Goal: Task Accomplishment & Management: Use online tool/utility

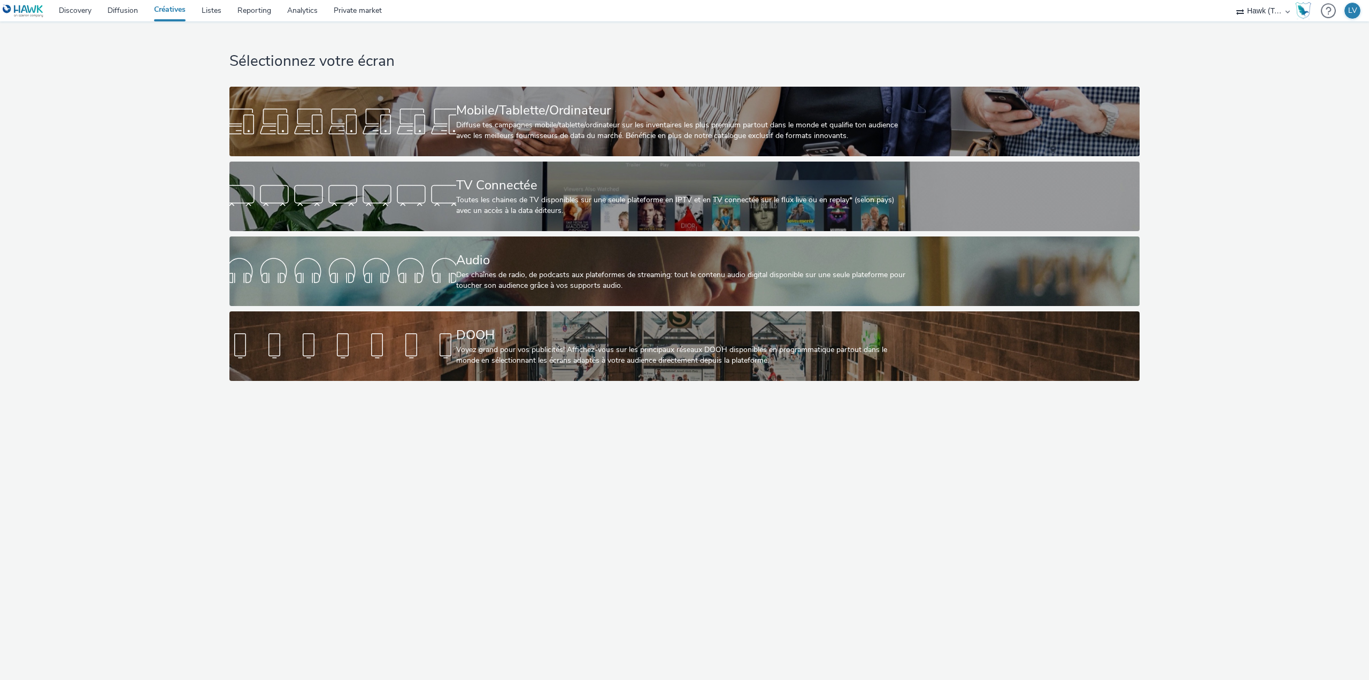
click at [549, 109] on div "Mobile/Tablette/Ordinateur" at bounding box center [682, 110] width 453 height 19
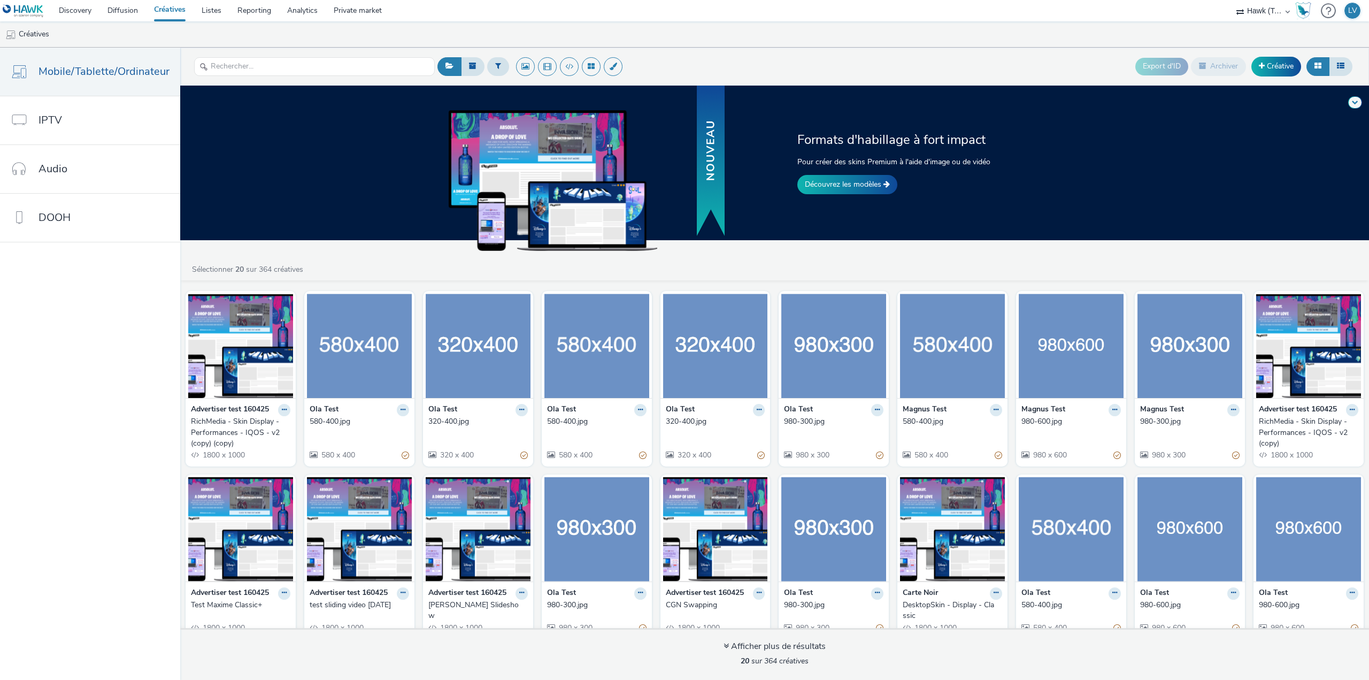
click at [829, 183] on link "Découvrez les modèles" at bounding box center [847, 184] width 100 height 19
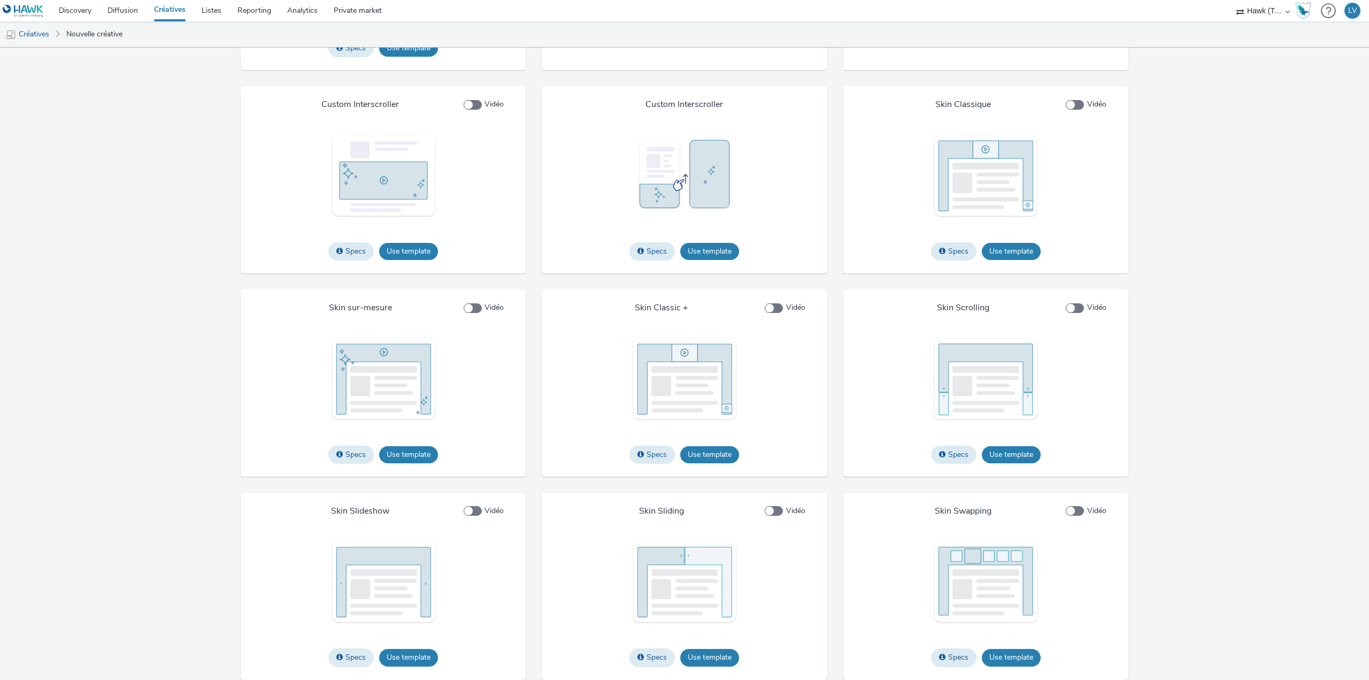
scroll to position [1516, 0]
click at [1004, 659] on button "Use template" at bounding box center [1011, 656] width 59 height 17
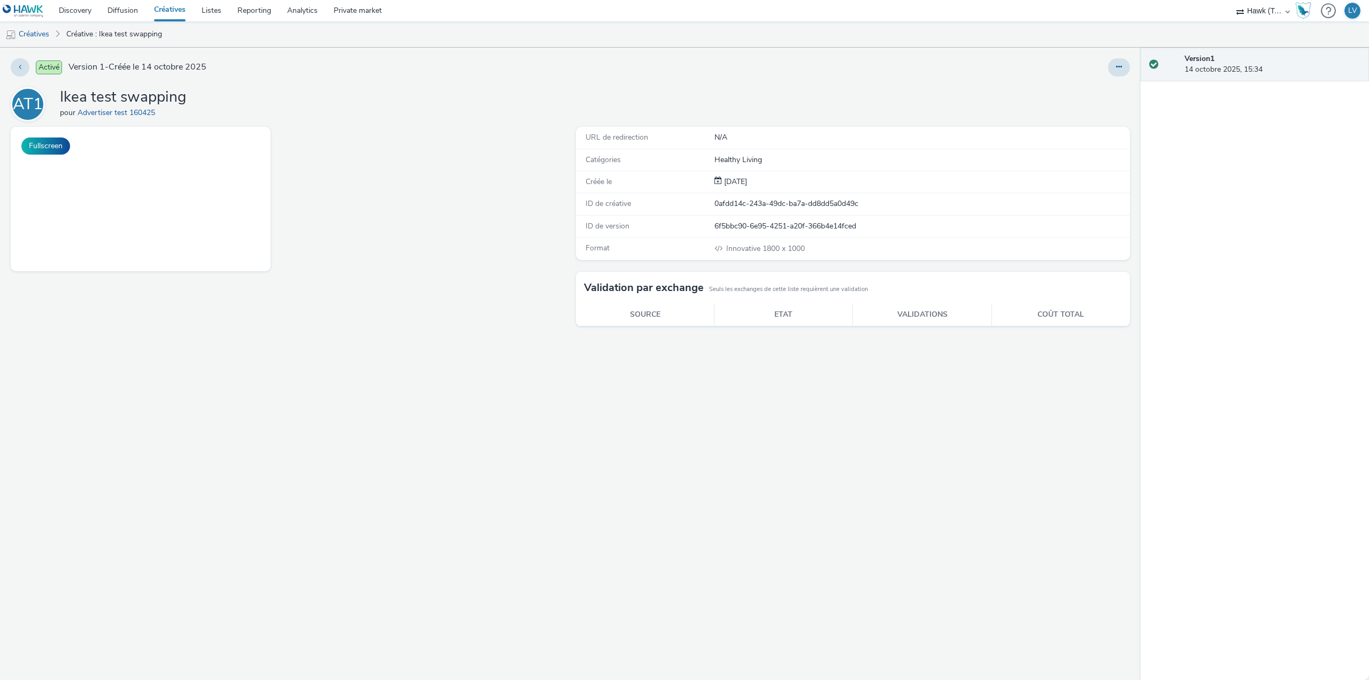
click at [52, 141] on button "Fullscreen" at bounding box center [45, 145] width 49 height 17
click at [160, 19] on link "Créatives" at bounding box center [170, 10] width 48 height 21
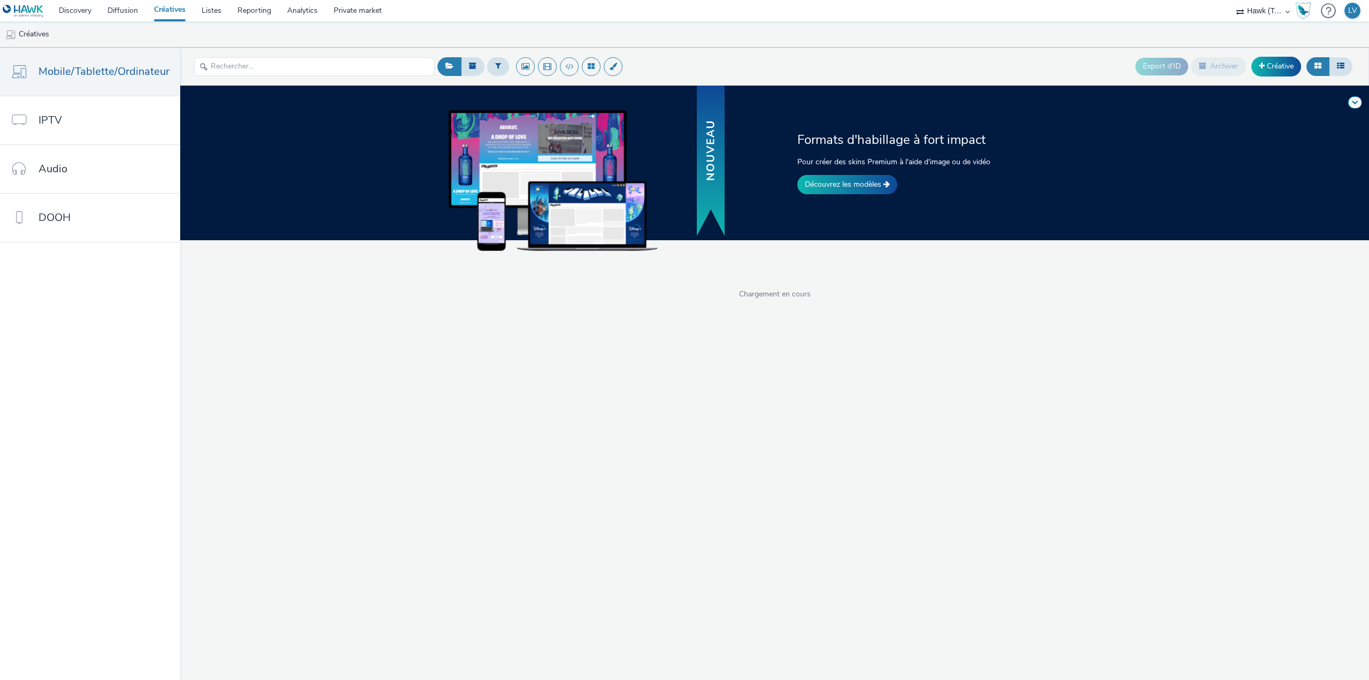
click at [1265, 68] on link "Créative" at bounding box center [1276, 66] width 50 height 19
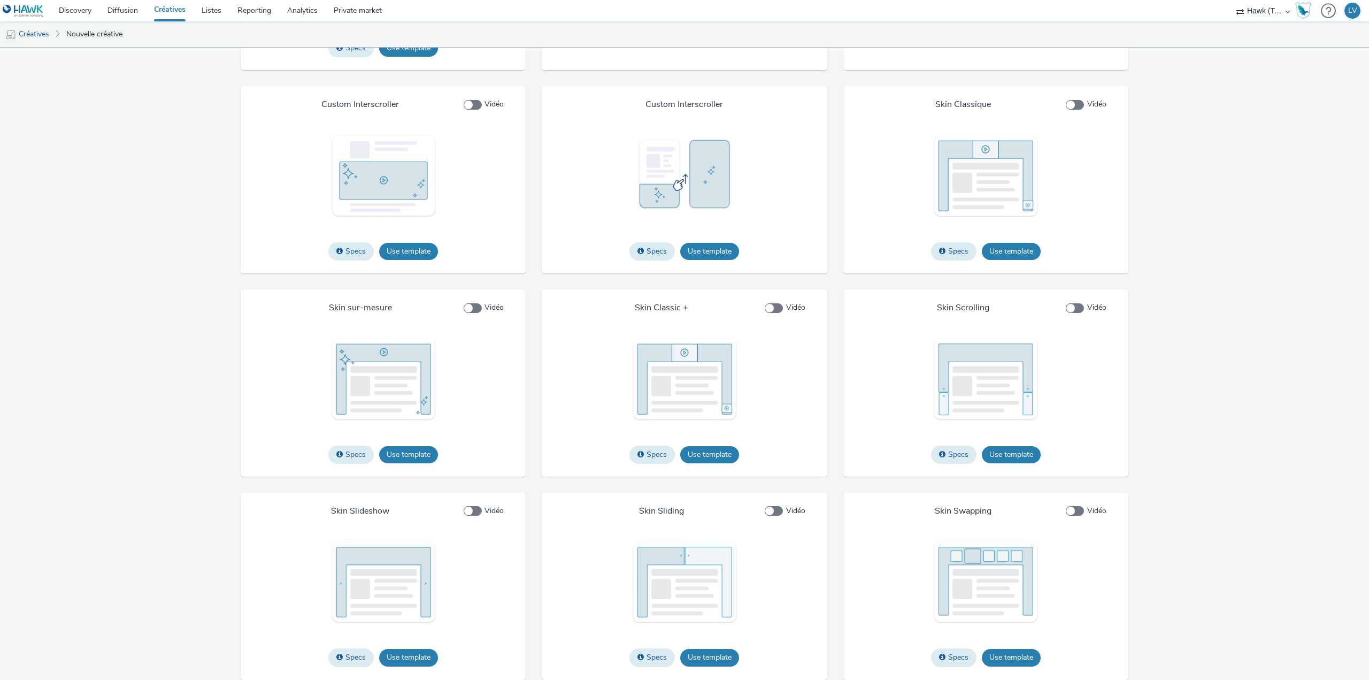
scroll to position [1516, 0]
click at [1017, 669] on div "Skin Swapping Vidéo Specs Use template Required dimensions Width: 1800px Height…" at bounding box center [985, 585] width 285 height 187
click at [1017, 660] on button "Use template" at bounding box center [1011, 656] width 59 height 17
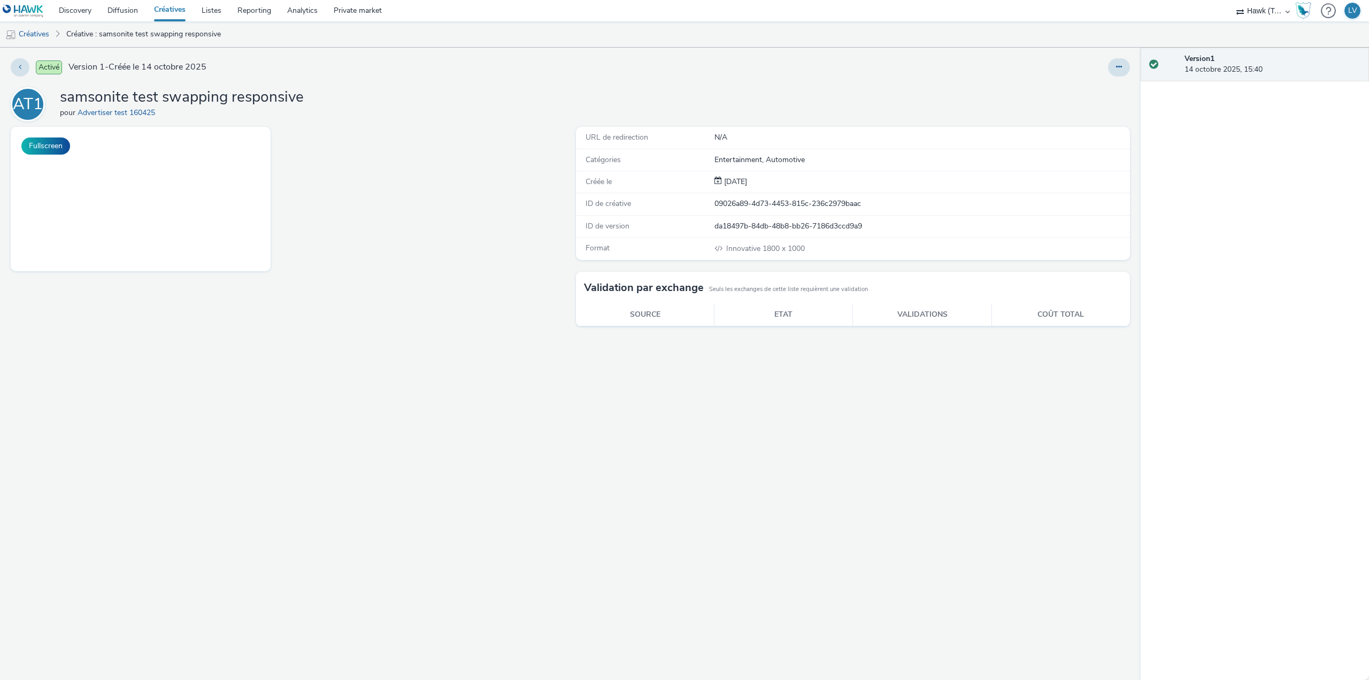
click at [50, 148] on button "Fullscreen" at bounding box center [45, 145] width 49 height 17
click at [1112, 70] on button at bounding box center [1119, 67] width 22 height 18
click at [1103, 92] on link "Modifier" at bounding box center [1089, 88] width 80 height 21
click at [40, 142] on button "Fullscreen" at bounding box center [45, 145] width 49 height 17
click at [1125, 67] on button at bounding box center [1119, 67] width 22 height 18
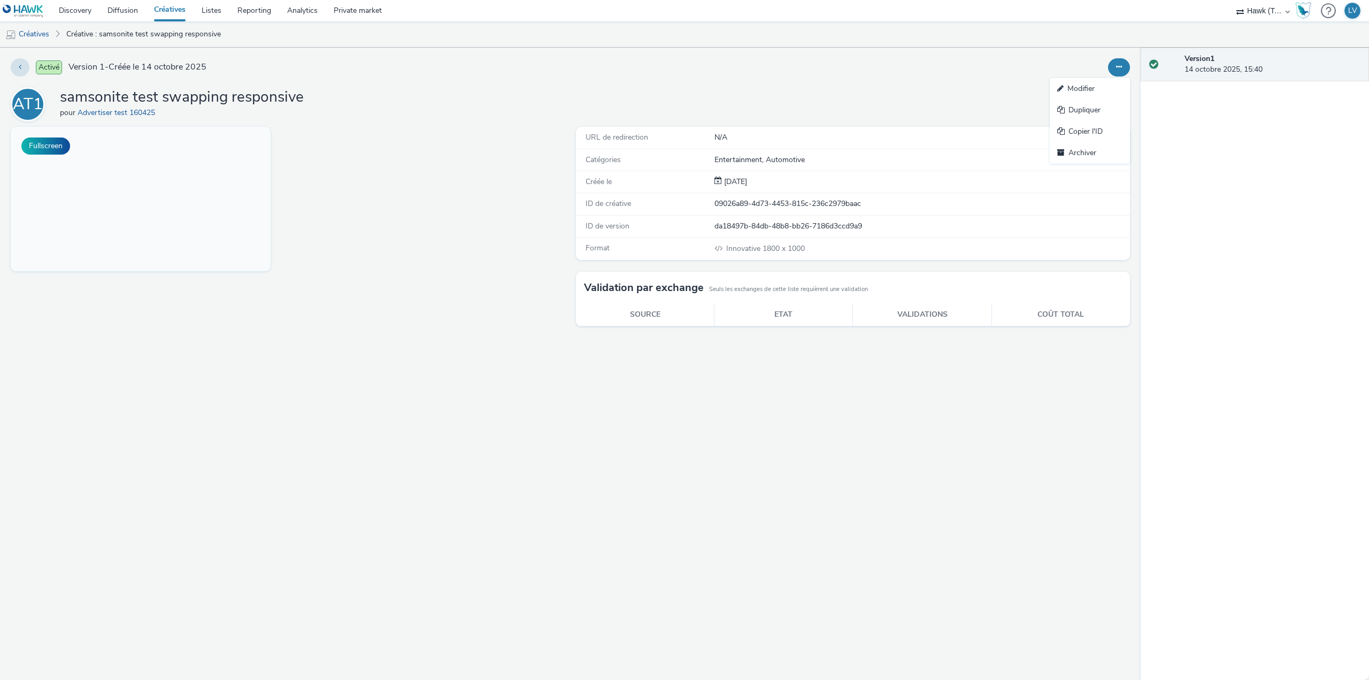
click at [1094, 91] on link "Modifier" at bounding box center [1089, 88] width 80 height 21
click at [43, 142] on button "Fullscreen" at bounding box center [45, 145] width 49 height 17
click at [57, 142] on button "Fullscreen" at bounding box center [45, 145] width 49 height 17
